Goal: Obtain resource: Download file/media

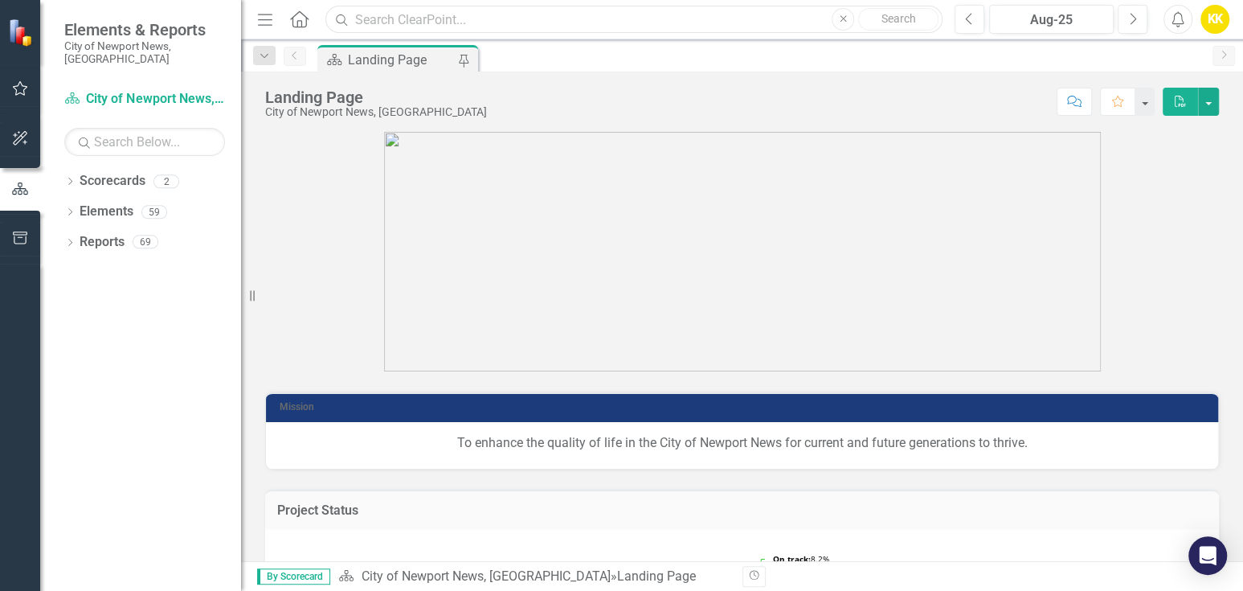
click at [388, 23] on input "text" at bounding box center [633, 20] width 617 height 28
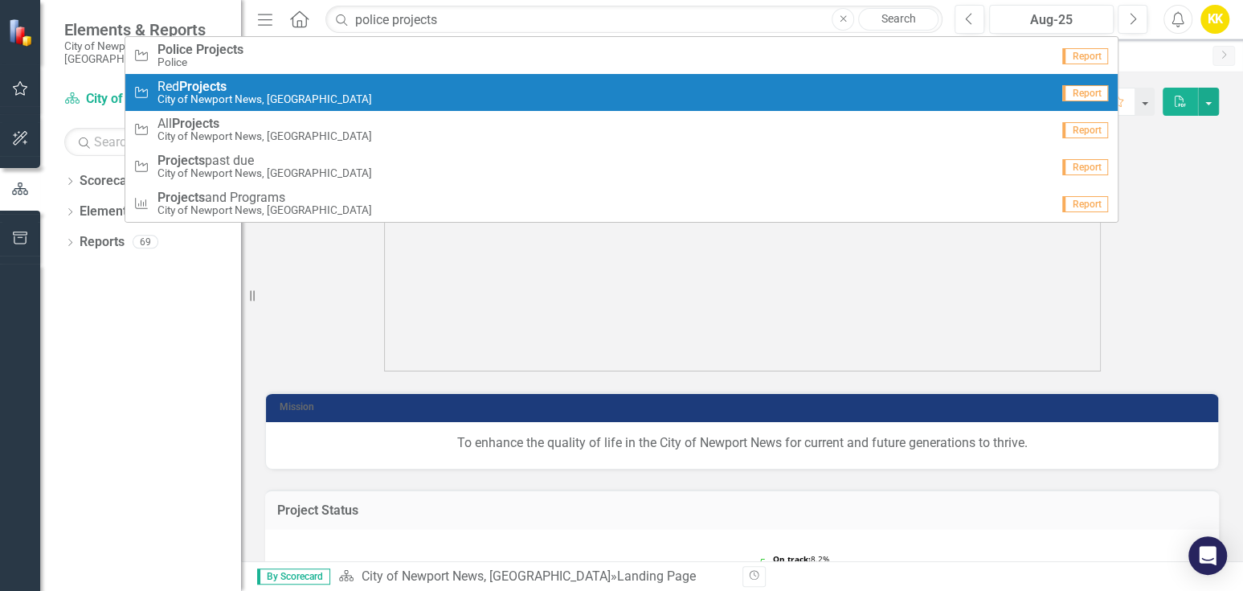
click at [204, 83] on strong "Projects" at bounding box center [202, 86] width 47 height 15
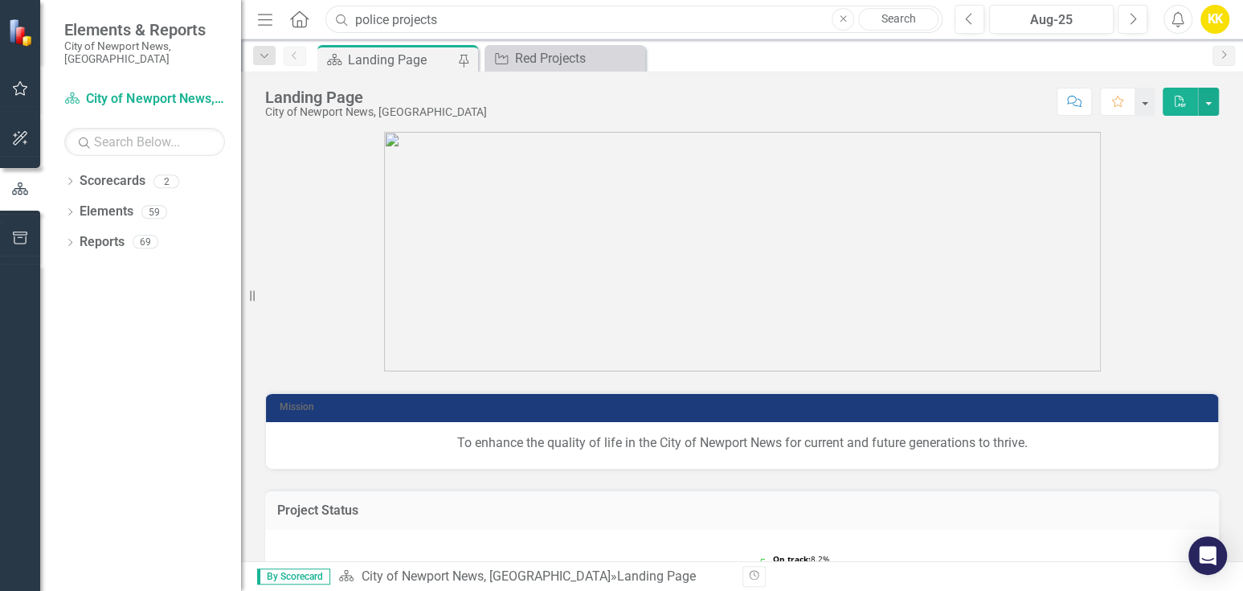
click at [481, 9] on input "police projects" at bounding box center [633, 20] width 617 height 28
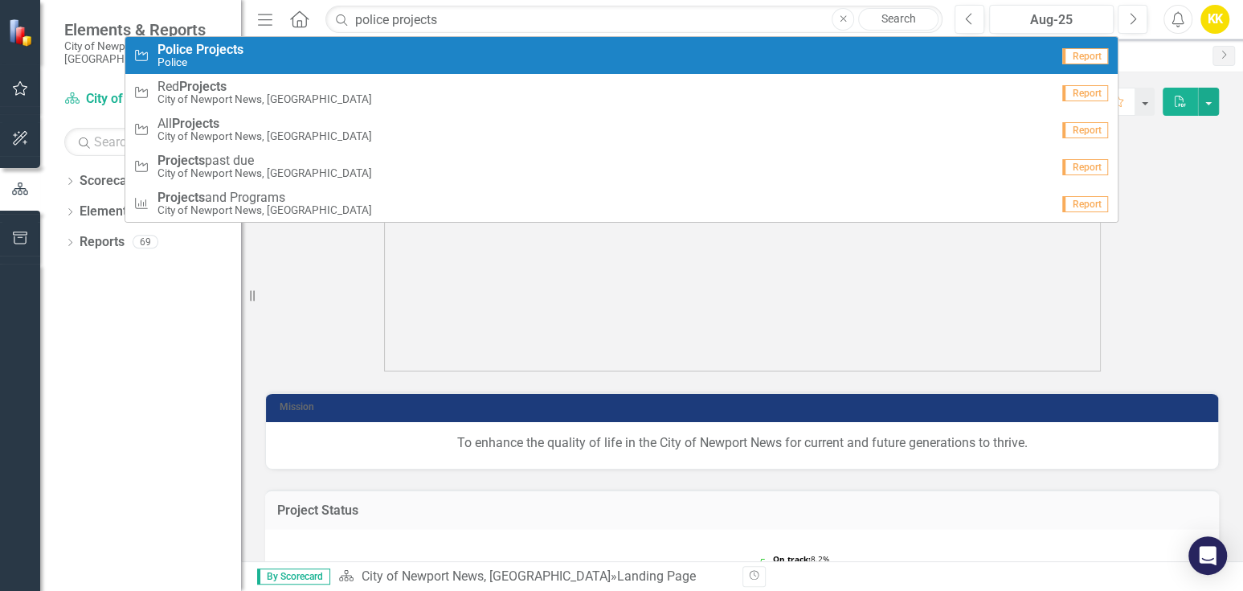
click at [154, 52] on div "Project Police Projects Police" at bounding box center [592, 56] width 918 height 27
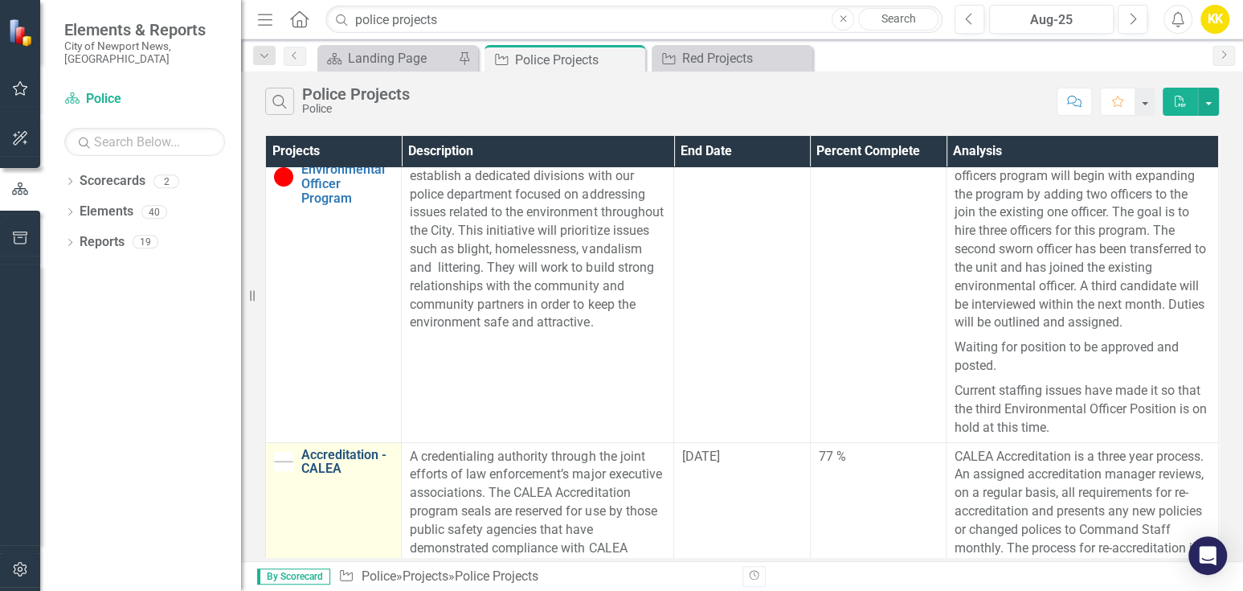
scroll to position [89, 0]
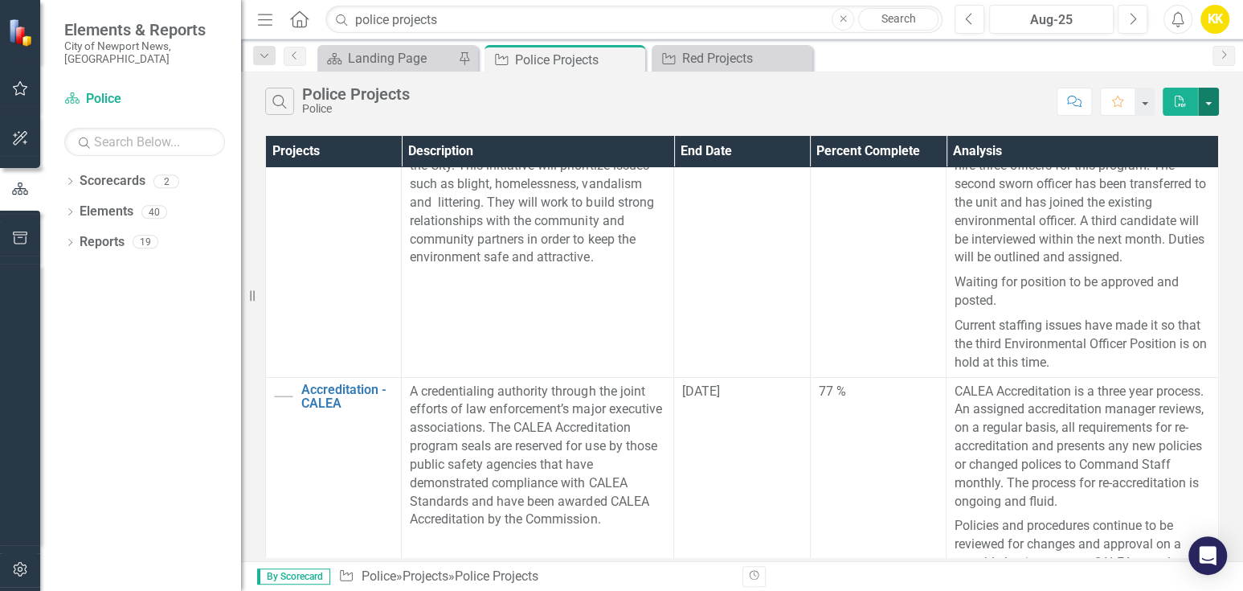
click at [1211, 97] on button "button" at bounding box center [1208, 102] width 21 height 28
click at [1159, 131] on link "PDF Export to PDF" at bounding box center [1154, 131] width 127 height 30
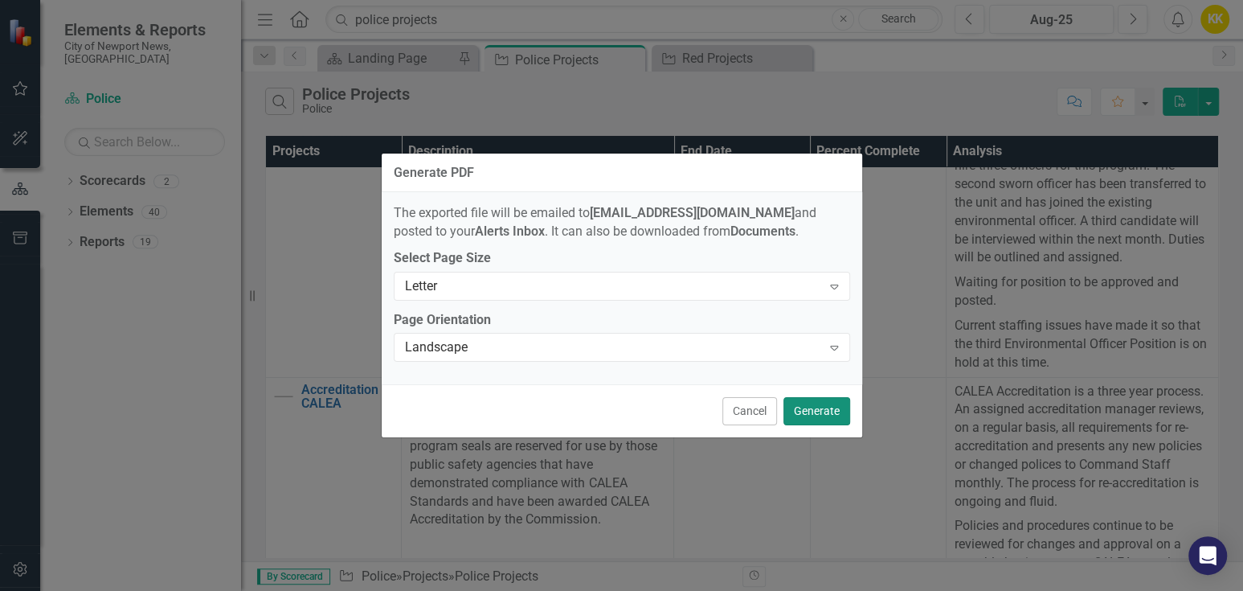
click at [824, 416] on button "Generate" at bounding box center [817, 411] width 67 height 28
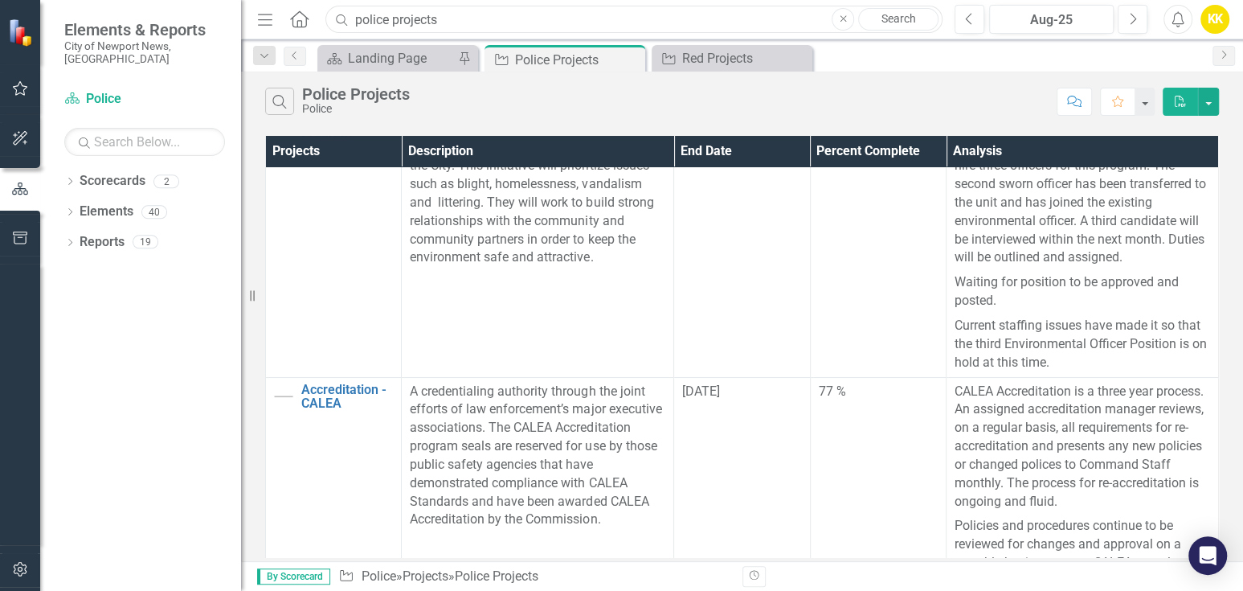
drag, startPoint x: 465, startPoint y: 10, endPoint x: 348, endPoint y: 18, distance: 117.6
click at [348, 18] on div "Search police projects Close Search" at bounding box center [629, 20] width 617 height 28
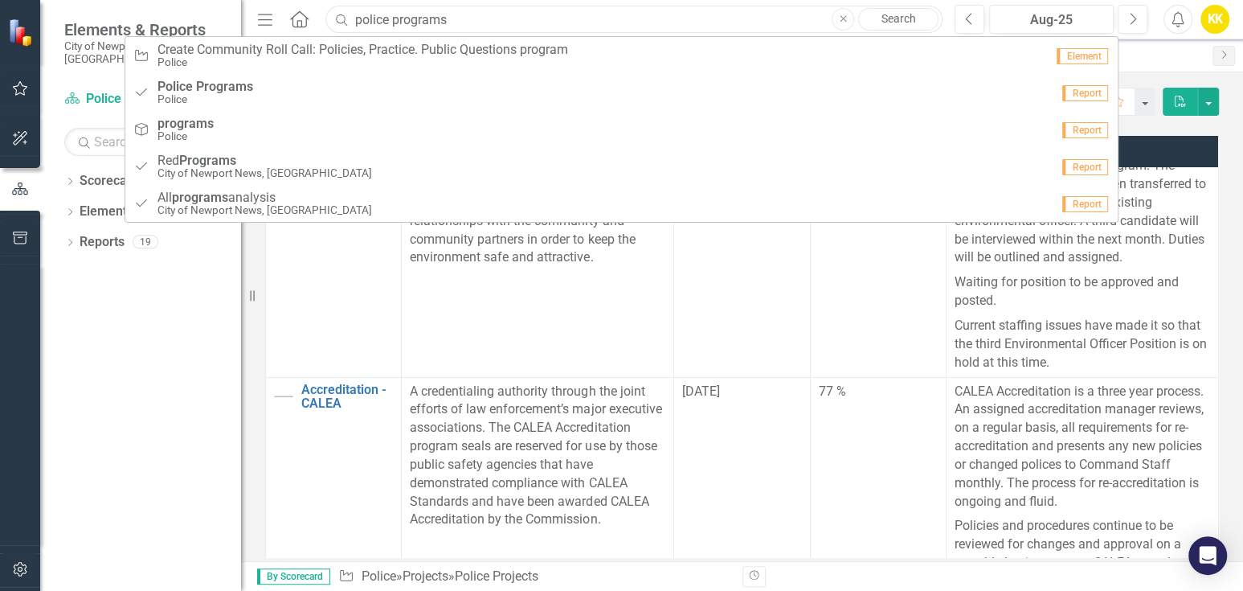
type input "police programs"
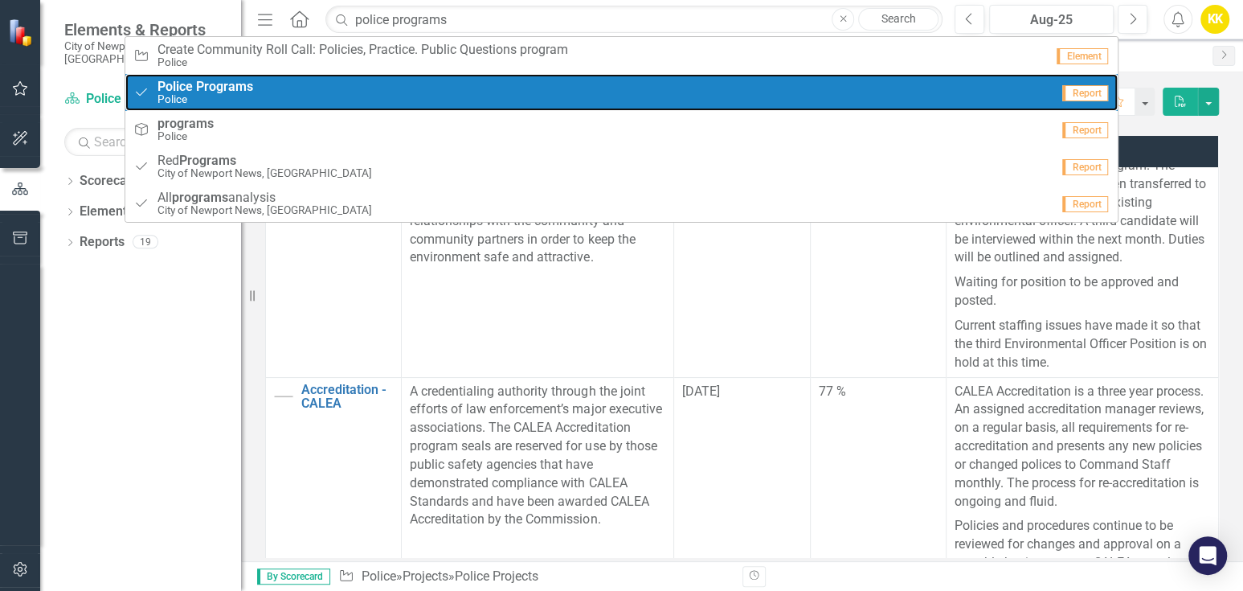
click at [158, 100] on small "Police" at bounding box center [206, 99] width 96 height 12
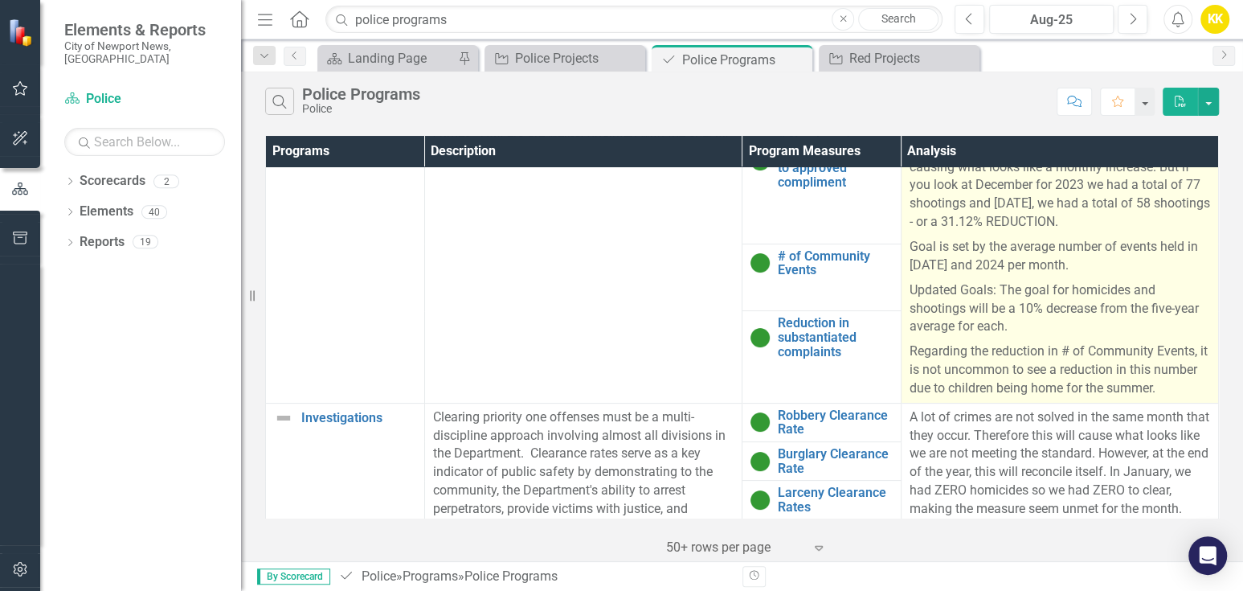
scroll to position [178, 0]
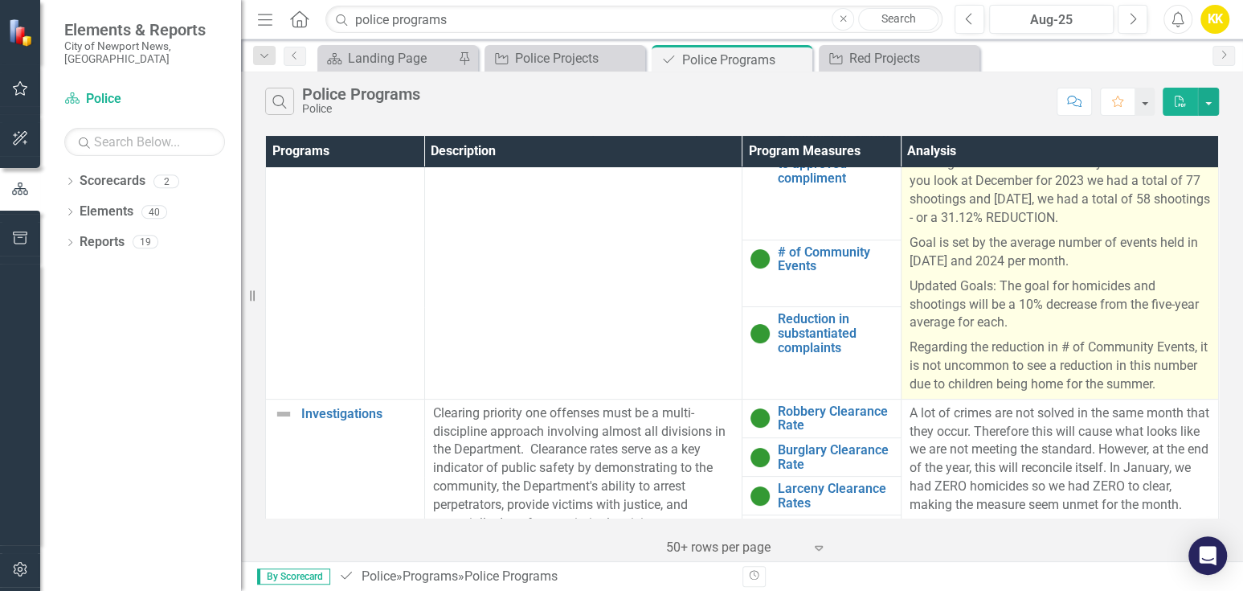
click at [1125, 314] on p "Updated Goals: The goal for homicides and shootings will be a 10% decrease from…" at bounding box center [1060, 305] width 301 height 62
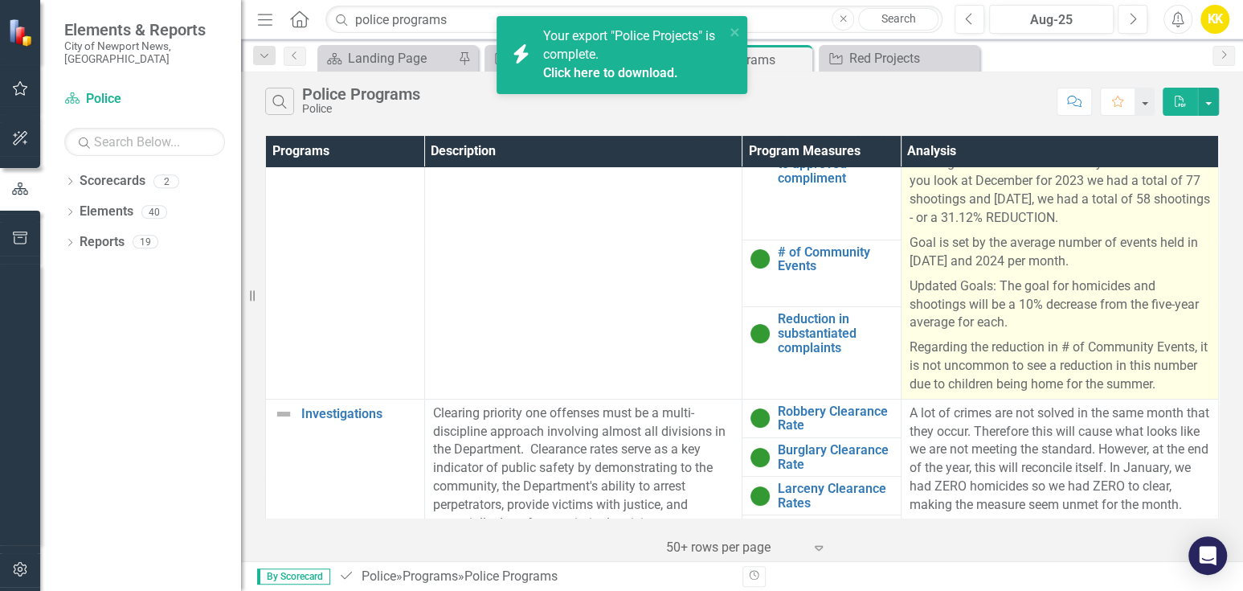
click at [1007, 370] on p "Regarding the reduction in # of Community Events, it is not uncommon to see a r…" at bounding box center [1060, 364] width 301 height 59
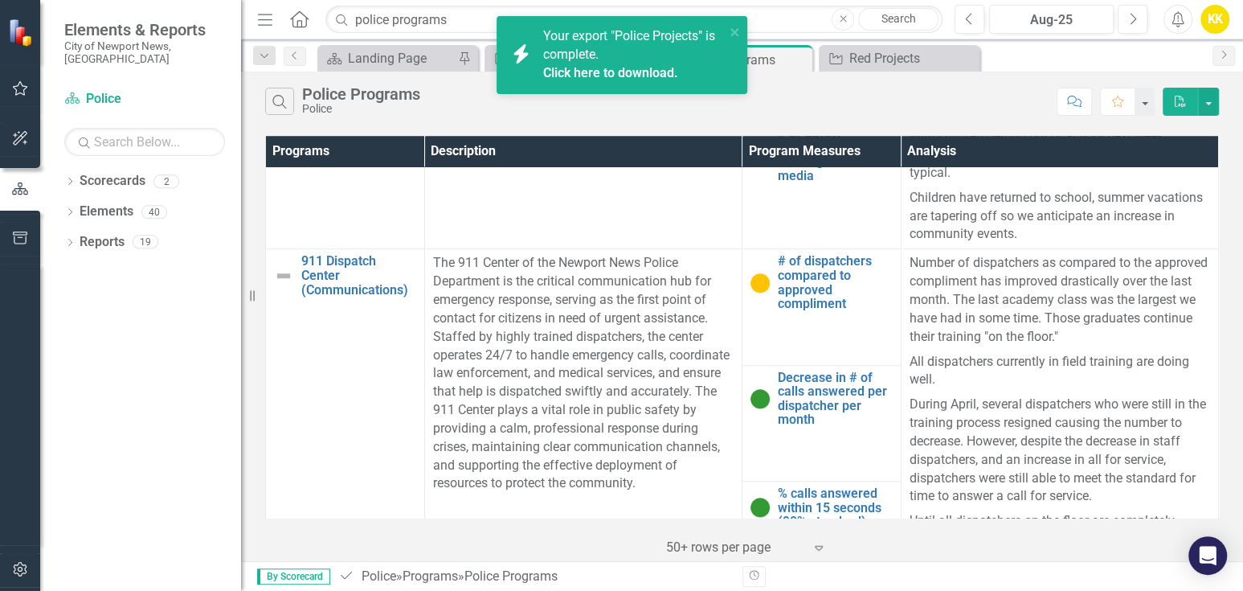
scroll to position [1034, 0]
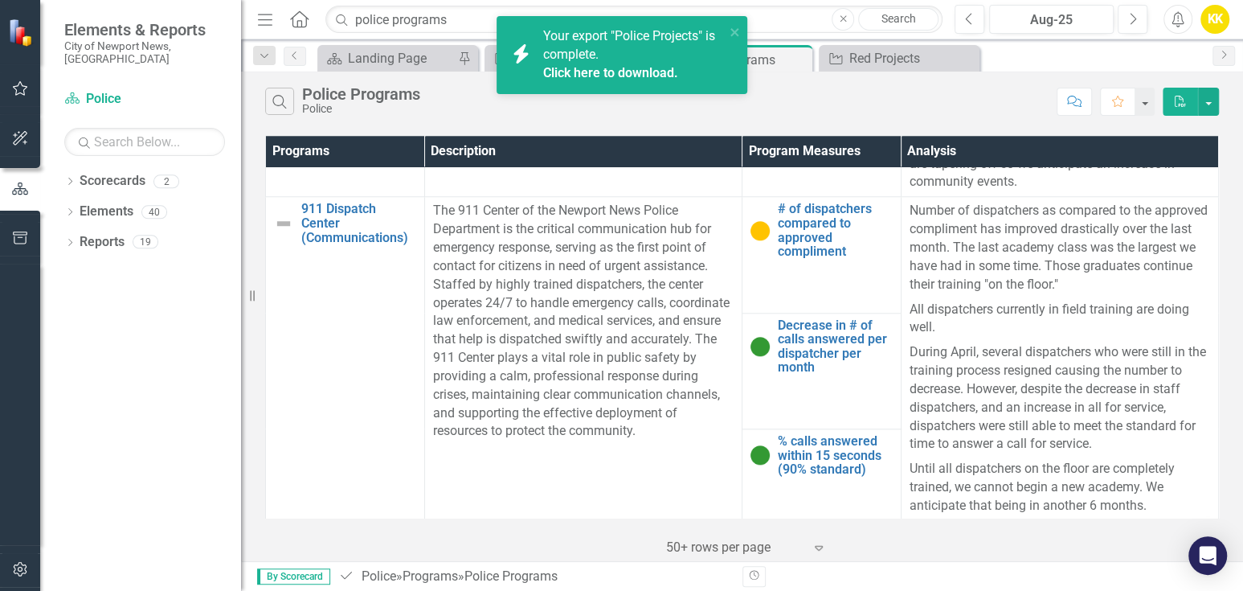
click at [1178, 102] on icon "PDF" at bounding box center [1180, 101] width 14 height 11
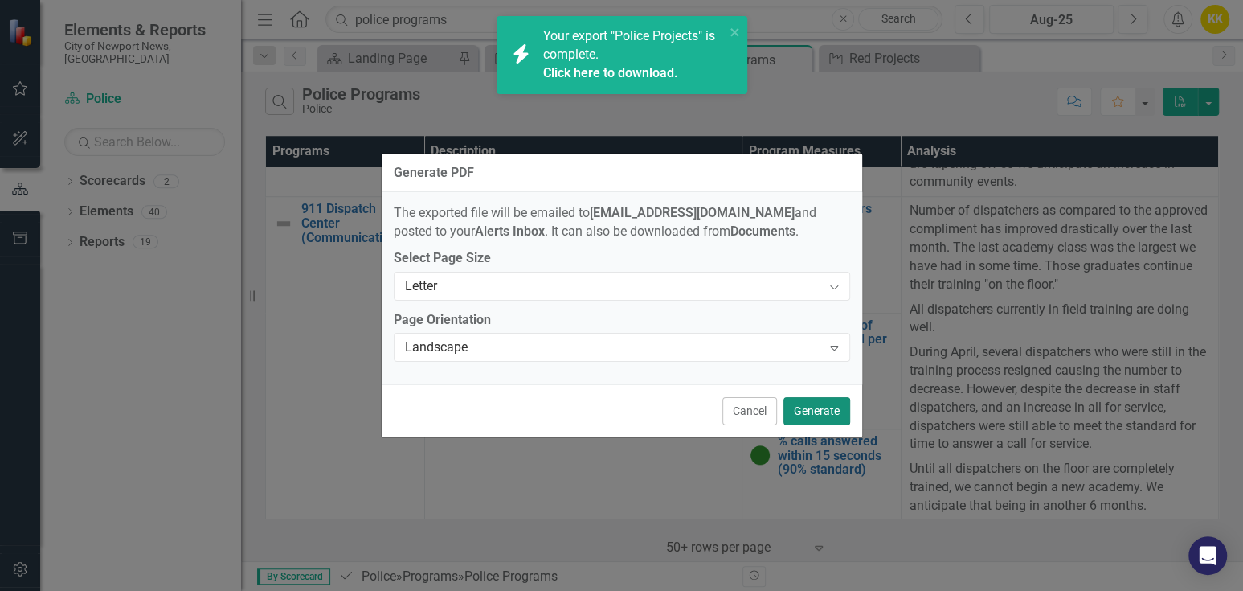
click at [813, 411] on button "Generate" at bounding box center [817, 411] width 67 height 28
